Goal: Task Accomplishment & Management: Manage account settings

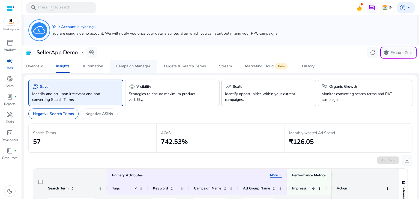
click at [131, 67] on div "Campaign Manager" at bounding box center [133, 66] width 34 height 4
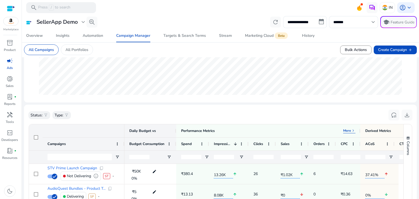
scroll to position [147, 0]
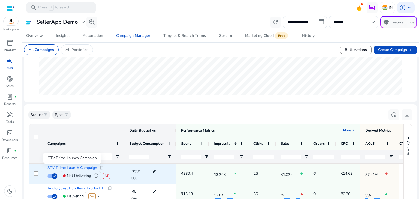
click at [77, 168] on span "STV Prime Launch Campaign" at bounding box center [72, 168] width 50 height 4
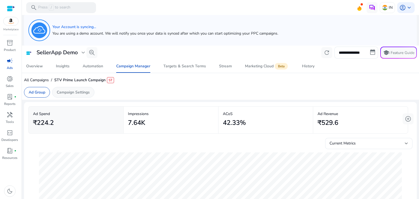
click at [80, 91] on p "Campaign Settings" at bounding box center [73, 92] width 33 height 6
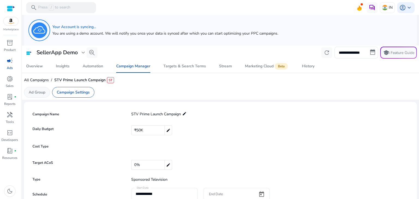
click at [41, 90] on p "Ad Group" at bounding box center [37, 92] width 17 height 6
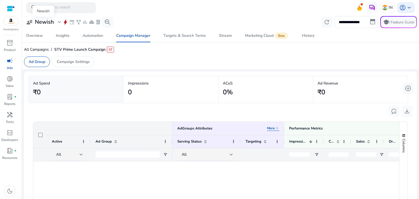
click at [55, 23] on div "user_attributes Newish expand_more" at bounding box center [44, 22] width 37 height 7
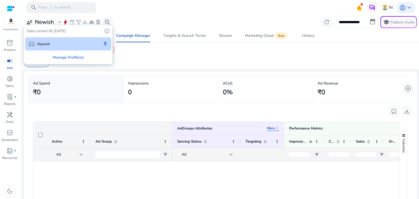
click at [156, 53] on div at bounding box center [209, 99] width 419 height 199
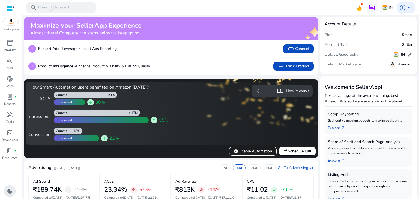
click at [11, 192] on span "dark_mode" at bounding box center [10, 191] width 7 height 7
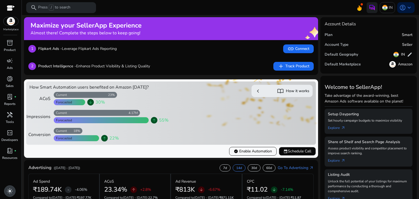
click at [11, 192] on span "light_mode" at bounding box center [10, 191] width 7 height 7
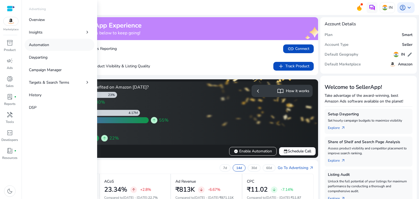
click at [36, 43] on p "Automation" at bounding box center [39, 45] width 20 height 6
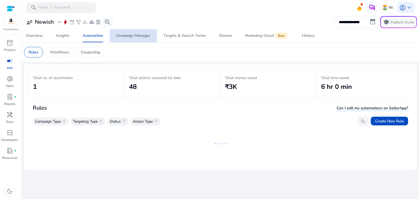
click at [132, 34] on div "Campaign Manager" at bounding box center [133, 36] width 34 height 4
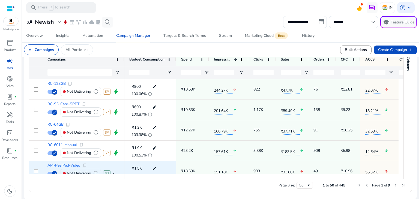
scroll to position [61, 0]
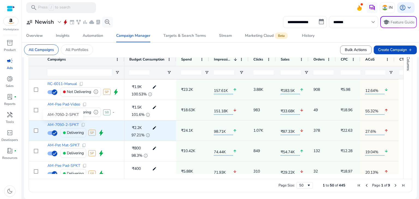
click at [61, 123] on span "AM-7050-2-SPKT" at bounding box center [62, 125] width 31 height 4
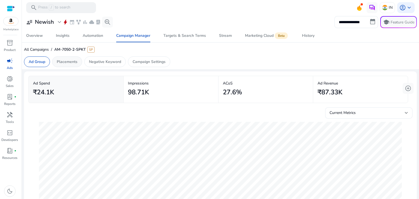
click at [73, 59] on p "Placements" at bounding box center [67, 62] width 21 height 6
click at [45, 61] on p "Ad Group" at bounding box center [37, 62] width 17 height 6
click at [68, 64] on p "Placements" at bounding box center [67, 62] width 21 height 6
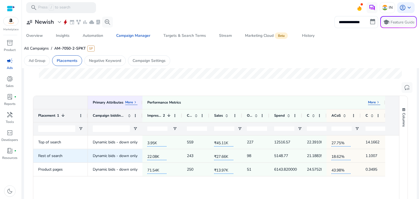
scroll to position [138, 0]
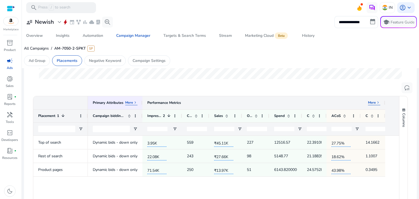
click at [372, 105] on div "Performance Metrics More keyboard_arrow_right" at bounding box center [263, 102] width 242 height 13
click at [373, 103] on p "More" at bounding box center [372, 102] width 8 height 4
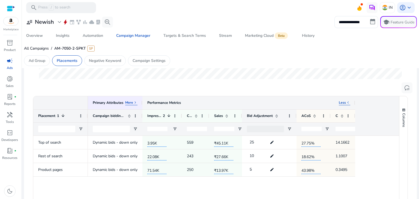
click at [343, 104] on p "Less" at bounding box center [341, 102] width 7 height 4
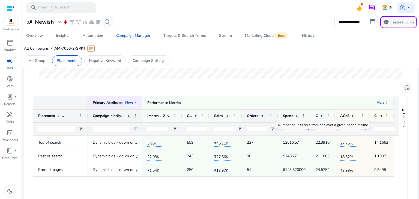
drag, startPoint x: 268, startPoint y: 115, endPoint x: 277, endPoint y: 116, distance: 8.7
click at [277, 116] on div at bounding box center [277, 116] width 2 height 13
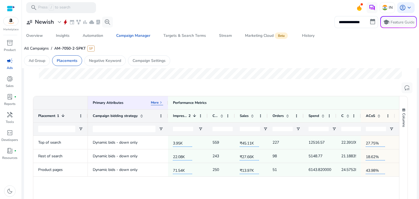
drag, startPoint x: 142, startPoint y: 113, endPoint x: 167, endPoint y: 112, distance: 25.6
click at [167, 112] on div at bounding box center [167, 116] width 2 height 13
click at [160, 102] on span "keyboard_arrow_right" at bounding box center [161, 102] width 4 height 4
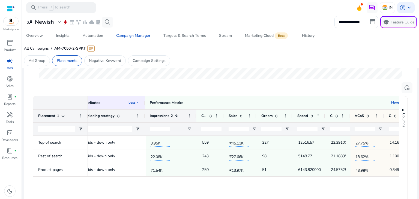
drag, startPoint x: 183, startPoint y: 116, endPoint x: 195, endPoint y: 116, distance: 11.7
click at [195, 116] on div at bounding box center [196, 116] width 2 height 13
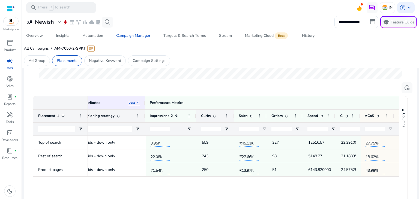
drag, startPoint x: 222, startPoint y: 114, endPoint x: 234, endPoint y: 117, distance: 11.7
click at [234, 117] on div at bounding box center [233, 116] width 2 height 13
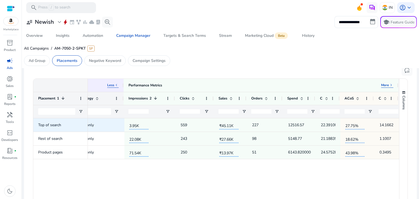
scroll to position [0, 0]
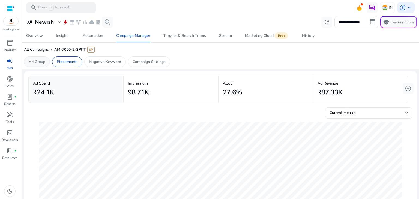
click at [36, 59] on p "Ad Group" at bounding box center [37, 62] width 17 height 6
click at [70, 61] on p "Placements" at bounding box center [67, 62] width 21 height 6
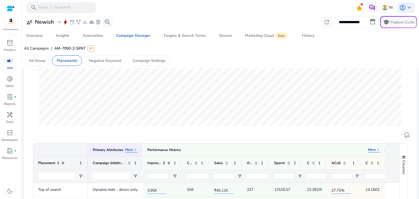
scroll to position [153, 0]
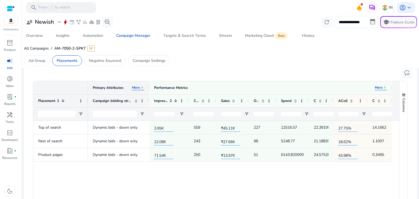
drag, startPoint x: 141, startPoint y: 87, endPoint x: 150, endPoint y: 86, distance: 8.8
click at [150, 86] on div at bounding box center [149, 87] width 2 height 13
click at [143, 87] on span "keyboard_arrow_right" at bounding box center [144, 87] width 4 height 4
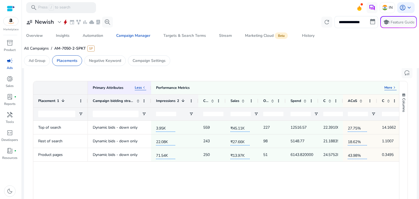
drag, startPoint x: 190, startPoint y: 99, endPoint x: 197, endPoint y: 99, distance: 7.6
click at [197, 99] on div at bounding box center [198, 101] width 2 height 13
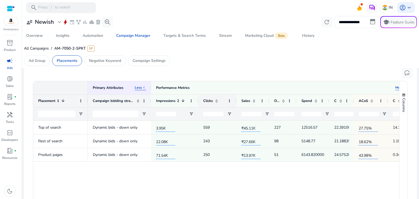
drag, startPoint x: 225, startPoint y: 102, endPoint x: 235, endPoint y: 103, distance: 10.7
click at [235, 103] on div at bounding box center [236, 101] width 2 height 13
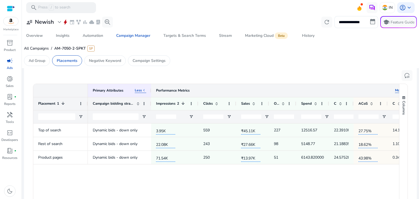
scroll to position [143, 0]
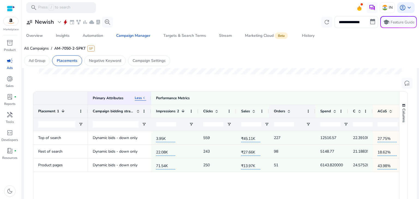
drag, startPoint x: 295, startPoint y: 111, endPoint x: 314, endPoint y: 111, distance: 18.8
click at [314, 111] on div at bounding box center [315, 111] width 2 height 13
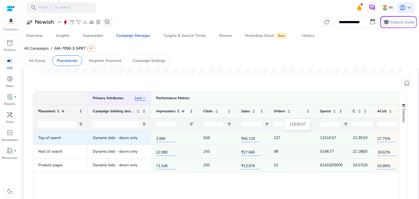
scroll to position [0, 34]
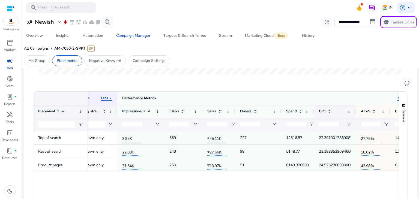
drag, startPoint x: 337, startPoint y: 110, endPoint x: 354, endPoint y: 108, distance: 17.5
click at [354, 108] on div at bounding box center [355, 111] width 2 height 13
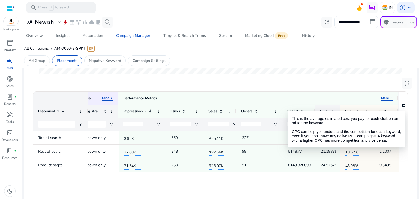
drag, startPoint x: 336, startPoint y: 110, endPoint x: 316, endPoint y: 113, distance: 19.8
click at [316, 113] on div "CPC" at bounding box center [327, 111] width 25 height 13
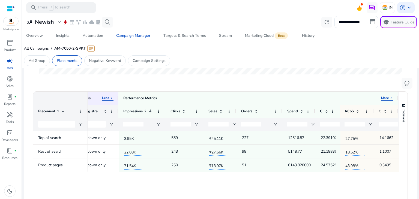
click at [341, 181] on div "Dynamic bids - down only 3.95K 559 ₹45.11K 227 12516.57 22.391001788908763 27.7…" at bounding box center [243, 178] width 311 height 95
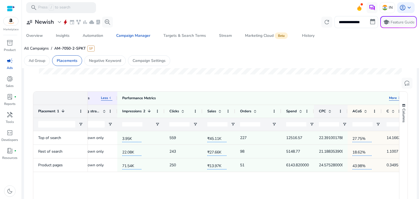
drag, startPoint x: 337, startPoint y: 111, endPoint x: 346, endPoint y: 111, distance: 9.0
click at [346, 111] on div at bounding box center [347, 111] width 2 height 13
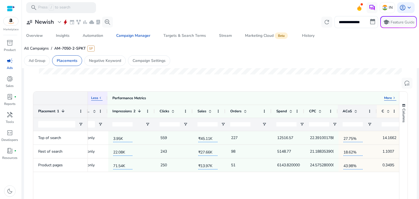
drag, startPoint x: 370, startPoint y: 110, endPoint x: 375, endPoint y: 110, distance: 4.9
click at [375, 110] on div at bounding box center [376, 111] width 2 height 13
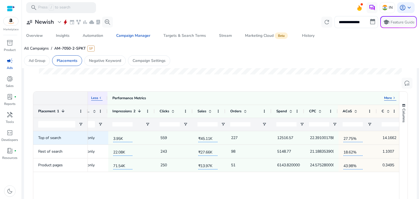
scroll to position [0, 48]
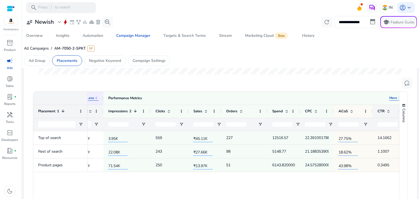
drag, startPoint x: 396, startPoint y: 105, endPoint x: 405, endPoint y: 105, distance: 9.3
click at [405, 105] on div "Drag here to set row groups Drag here to set column labels Primary Attributes L…" at bounding box center [220, 167] width 374 height 153
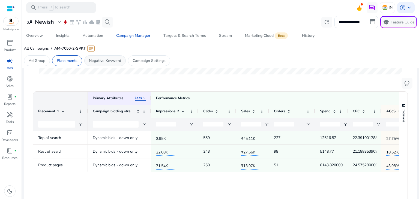
click at [112, 62] on p "Negative Keyword" at bounding box center [105, 61] width 32 height 6
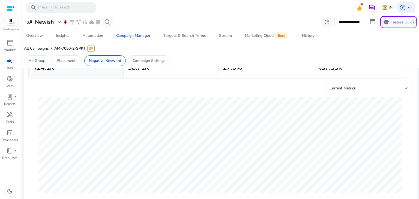
scroll to position [25, 0]
click at [68, 61] on p "Placements" at bounding box center [67, 61] width 21 height 6
click at [95, 60] on p "Negative Keyword" at bounding box center [105, 61] width 32 height 6
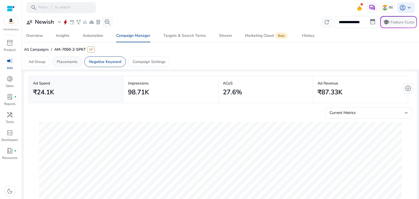
click at [75, 62] on p "Placements" at bounding box center [67, 62] width 21 height 6
click at [40, 61] on p "Ad Group" at bounding box center [37, 62] width 17 height 6
click at [67, 63] on p "Placements" at bounding box center [67, 62] width 21 height 6
click at [95, 63] on p "Negative Keyword" at bounding box center [105, 62] width 32 height 6
click at [37, 60] on p "Ad Group" at bounding box center [37, 62] width 17 height 6
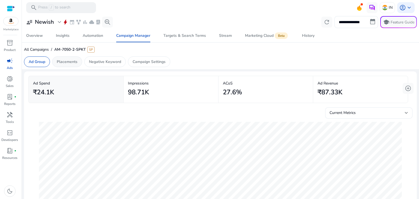
click at [68, 61] on p "Placements" at bounding box center [67, 62] width 21 height 6
click at [102, 65] on div "Negative Keyword" at bounding box center [104, 61] width 41 height 11
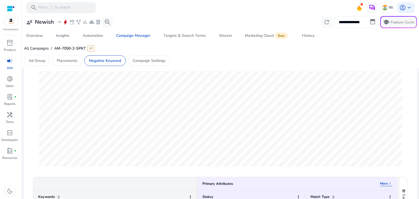
scroll to position [16, 0]
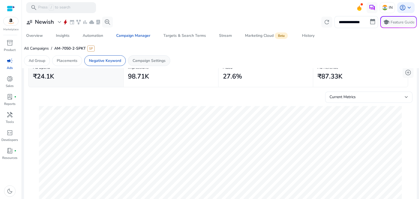
click at [148, 60] on p "Campaign Settings" at bounding box center [148, 61] width 33 height 6
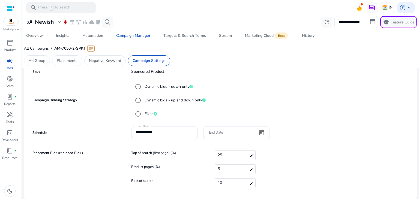
scroll to position [0, 0]
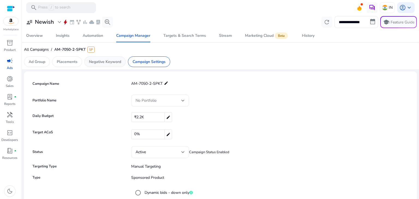
click at [101, 61] on p "Negative Keyword" at bounding box center [105, 62] width 32 height 6
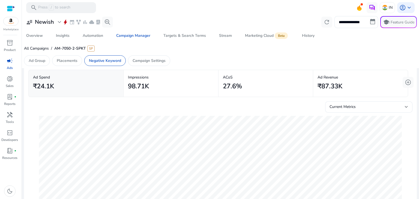
scroll to position [6, 0]
click at [148, 62] on p "Campaign Settings" at bounding box center [148, 61] width 33 height 6
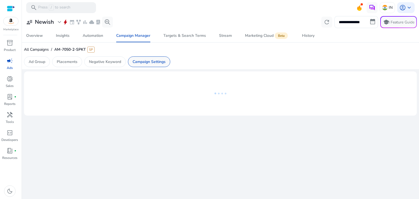
scroll to position [0, 0]
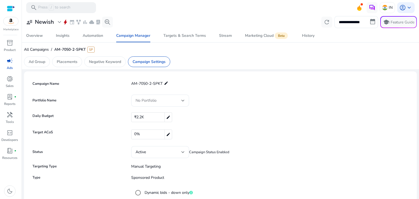
click at [173, 103] on mat-form-field "No Portfolio" at bounding box center [157, 101] width 63 height 12
click at [181, 101] on mat-form-field "No Portfolio" at bounding box center [157, 101] width 63 height 12
click at [185, 100] on mat-form-field "No Portfolio" at bounding box center [157, 101] width 63 height 12
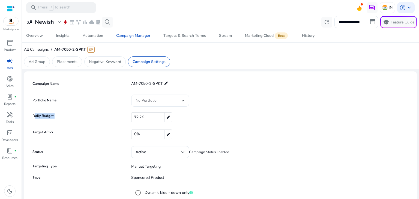
click at [185, 100] on mat-form-field "No Portfolio" at bounding box center [157, 101] width 63 height 12
click at [240, 119] on div "₹2.2K edit" at bounding box center [270, 117] width 278 height 10
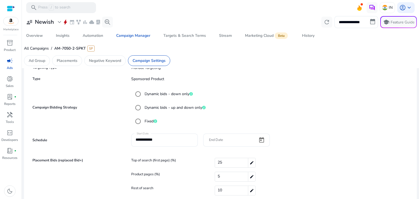
scroll to position [99, 0]
click at [391, 95] on mat-radio-button "Dynamic bids - down only" at bounding box center [269, 93] width 275 height 11
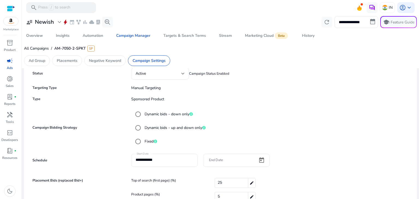
scroll to position [106, 0]
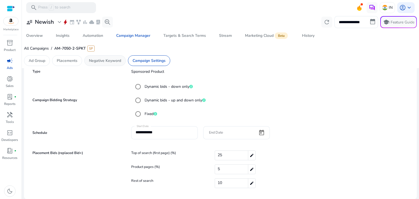
click at [110, 61] on p "Negative Keyword" at bounding box center [105, 61] width 32 height 6
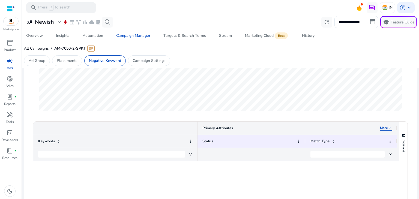
scroll to position [111, 0]
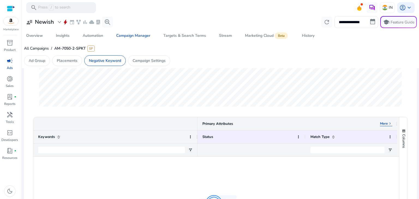
click at [387, 125] on span "keyboard_arrow_right" at bounding box center [389, 123] width 4 height 4
click at [386, 124] on p "Less" at bounding box center [383, 123] width 7 height 4
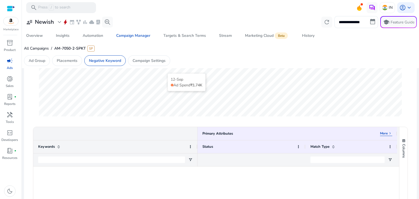
scroll to position [0, 0]
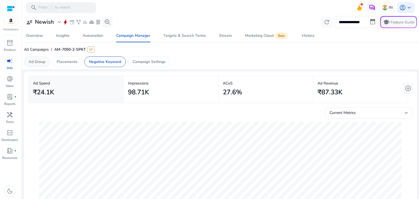
click at [43, 61] on p "Ad Group" at bounding box center [37, 62] width 17 height 6
click at [74, 64] on p "Placements" at bounding box center [67, 62] width 21 height 6
click at [106, 64] on p "Negative Keyword" at bounding box center [105, 62] width 32 height 6
click at [146, 62] on p "Campaign Settings" at bounding box center [148, 62] width 33 height 6
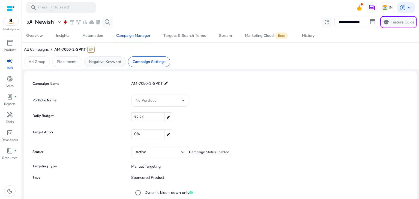
click at [107, 61] on p "Negative Keyword" at bounding box center [105, 62] width 32 height 6
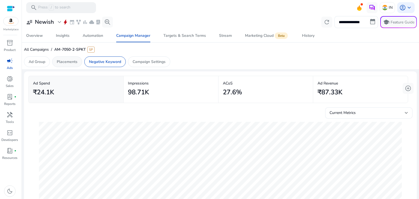
click at [74, 62] on p "Placements" at bounding box center [67, 62] width 21 height 6
click at [44, 61] on p "Ad Group" at bounding box center [37, 62] width 17 height 6
